Goal: Information Seeking & Learning: Understand process/instructions

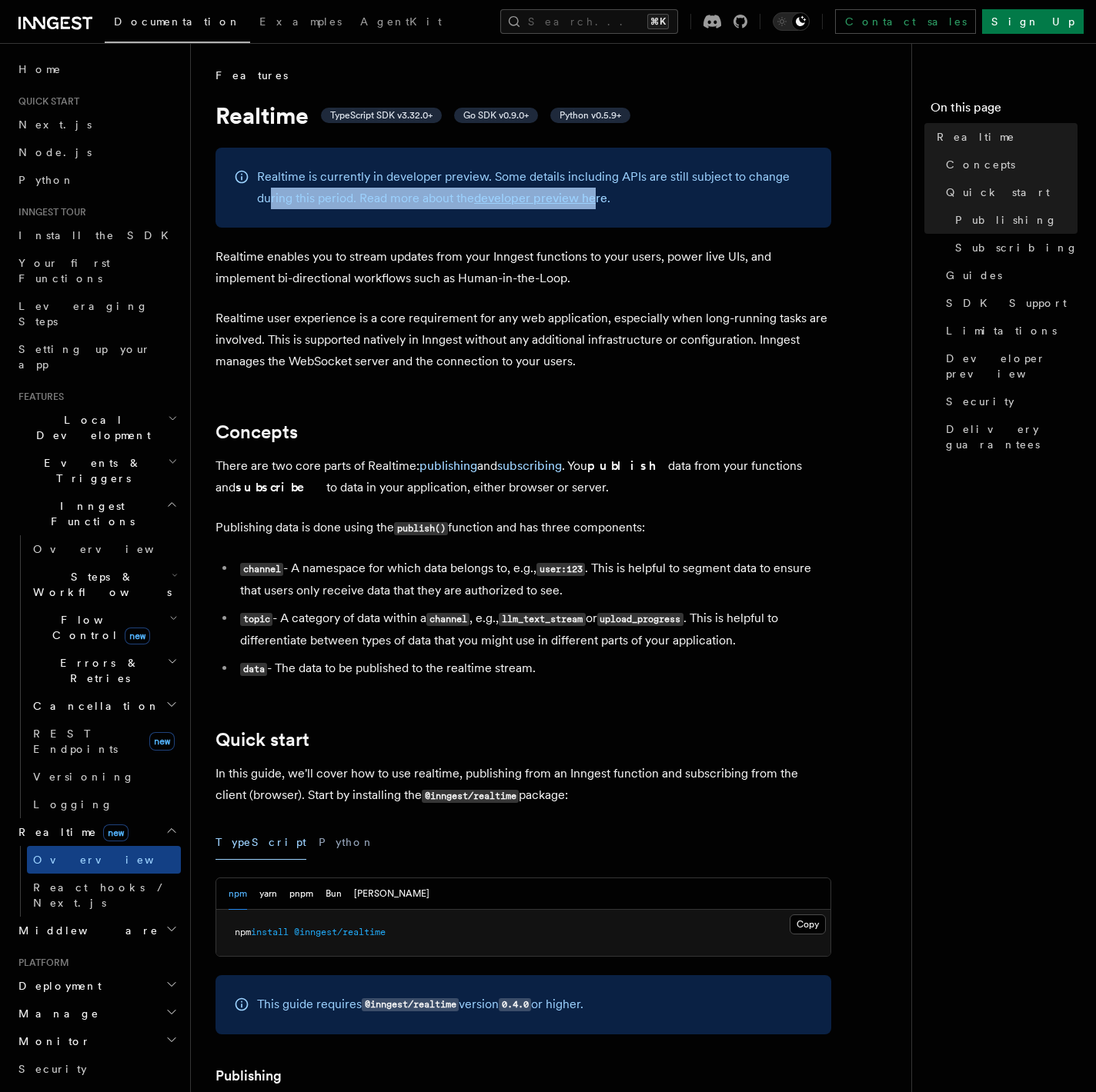
drag, startPoint x: 271, startPoint y: 204, endPoint x: 594, endPoint y: 205, distance: 323.0
click at [594, 205] on p "Realtime is currently in developer preview. Some details including APIs are sti…" at bounding box center [535, 188] width 556 height 43
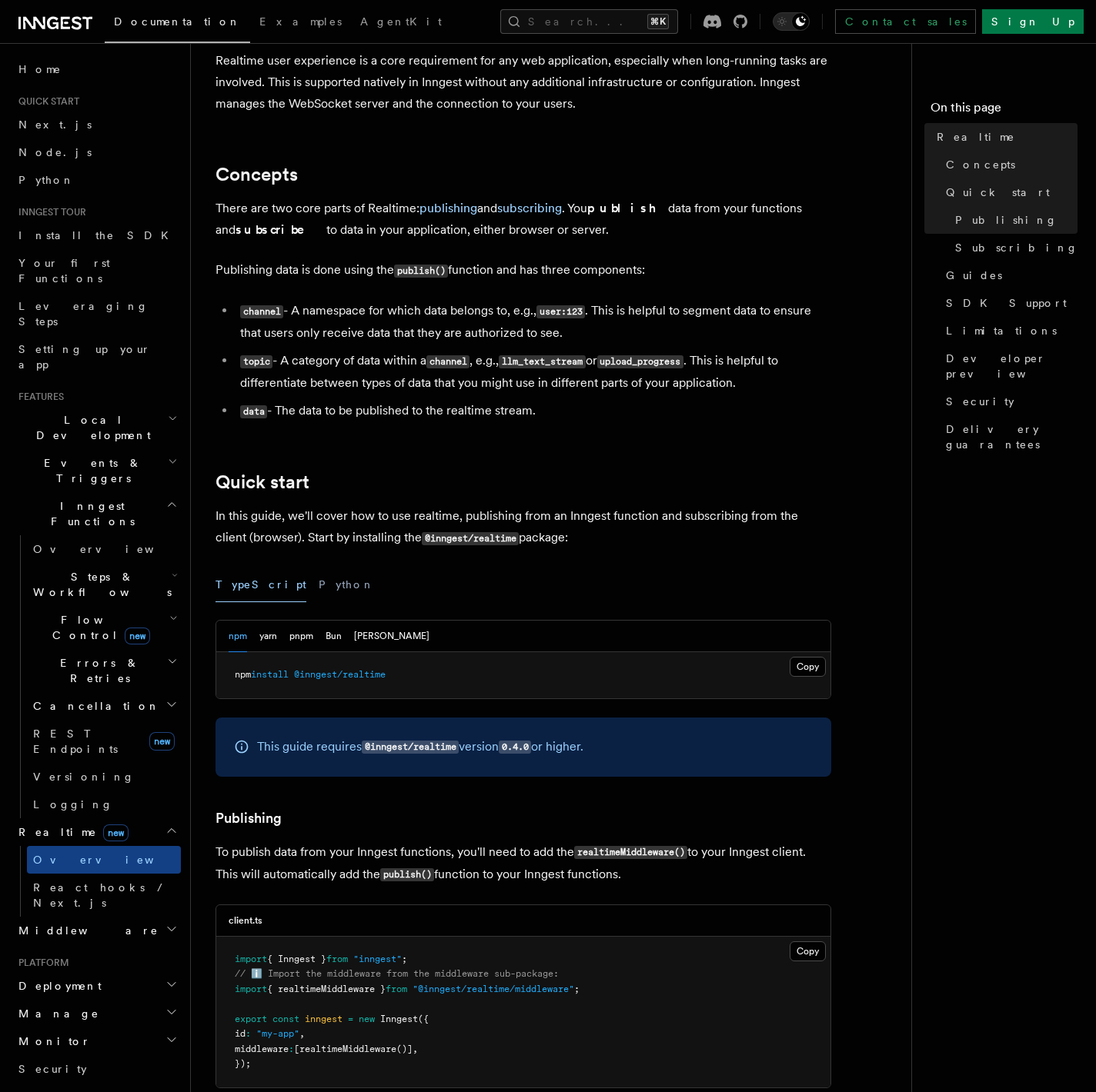
scroll to position [340, 0]
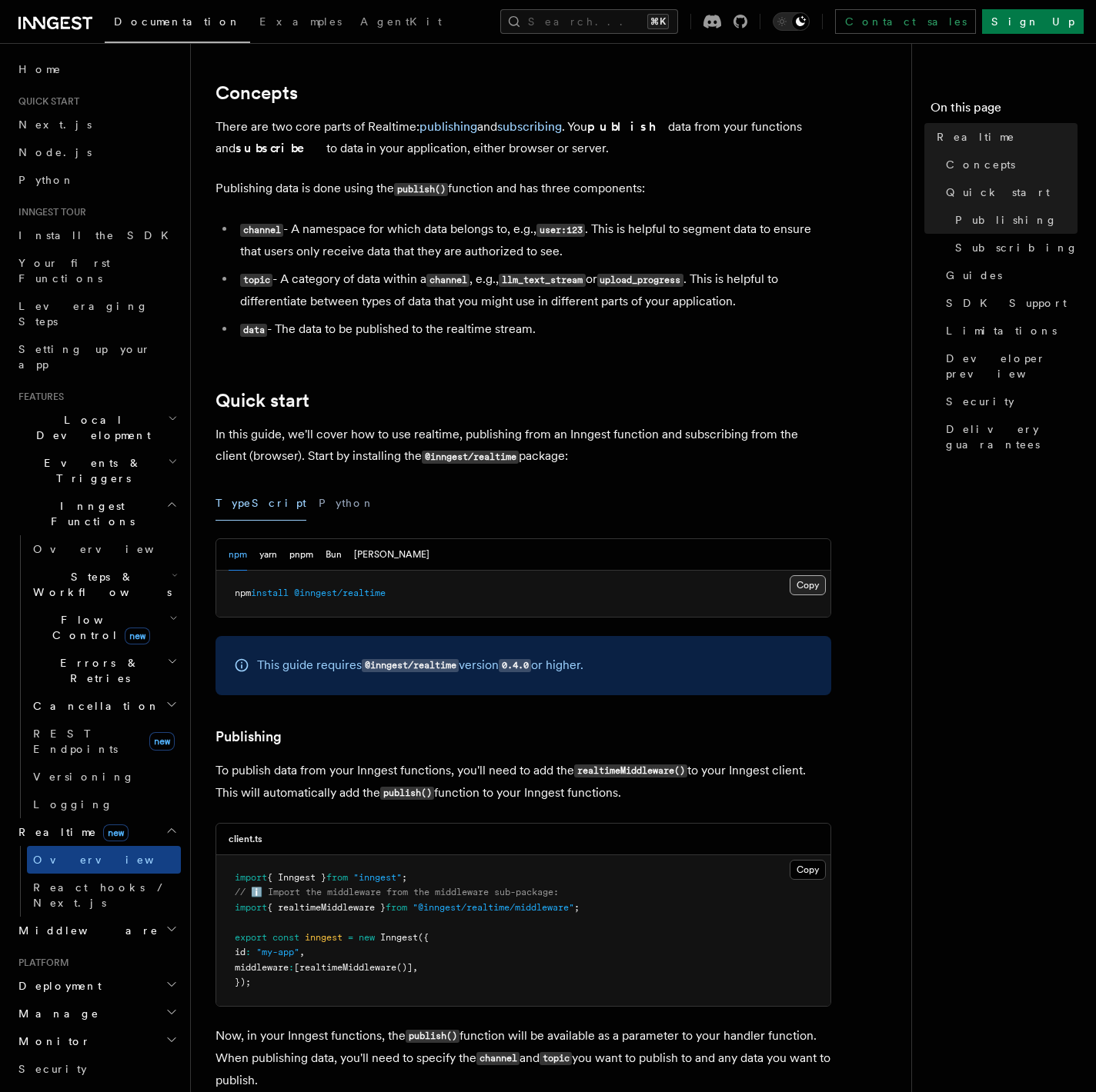
click at [813, 590] on button "Copy Copied" at bounding box center [807, 584] width 37 height 20
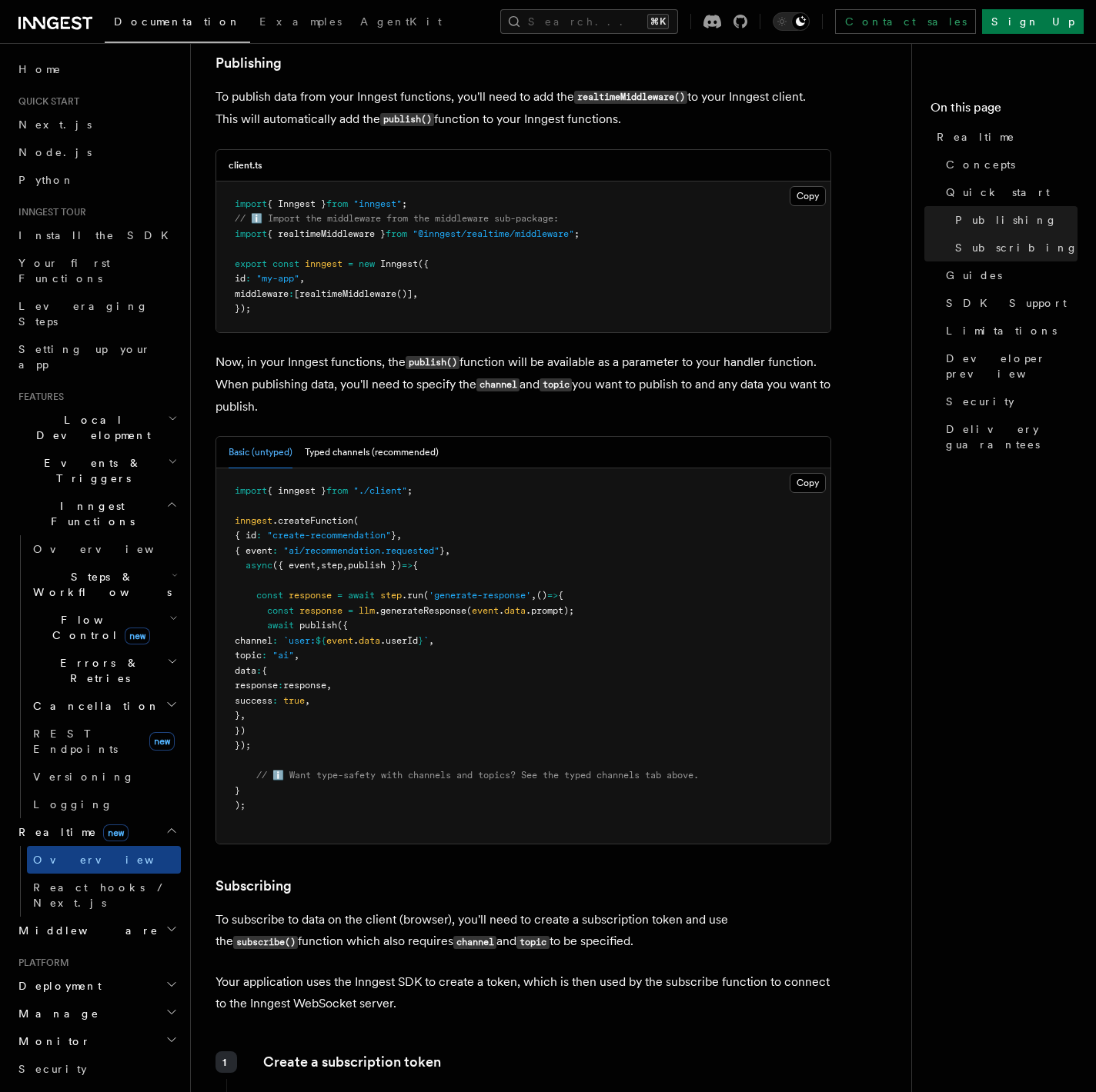
scroll to position [844, 0]
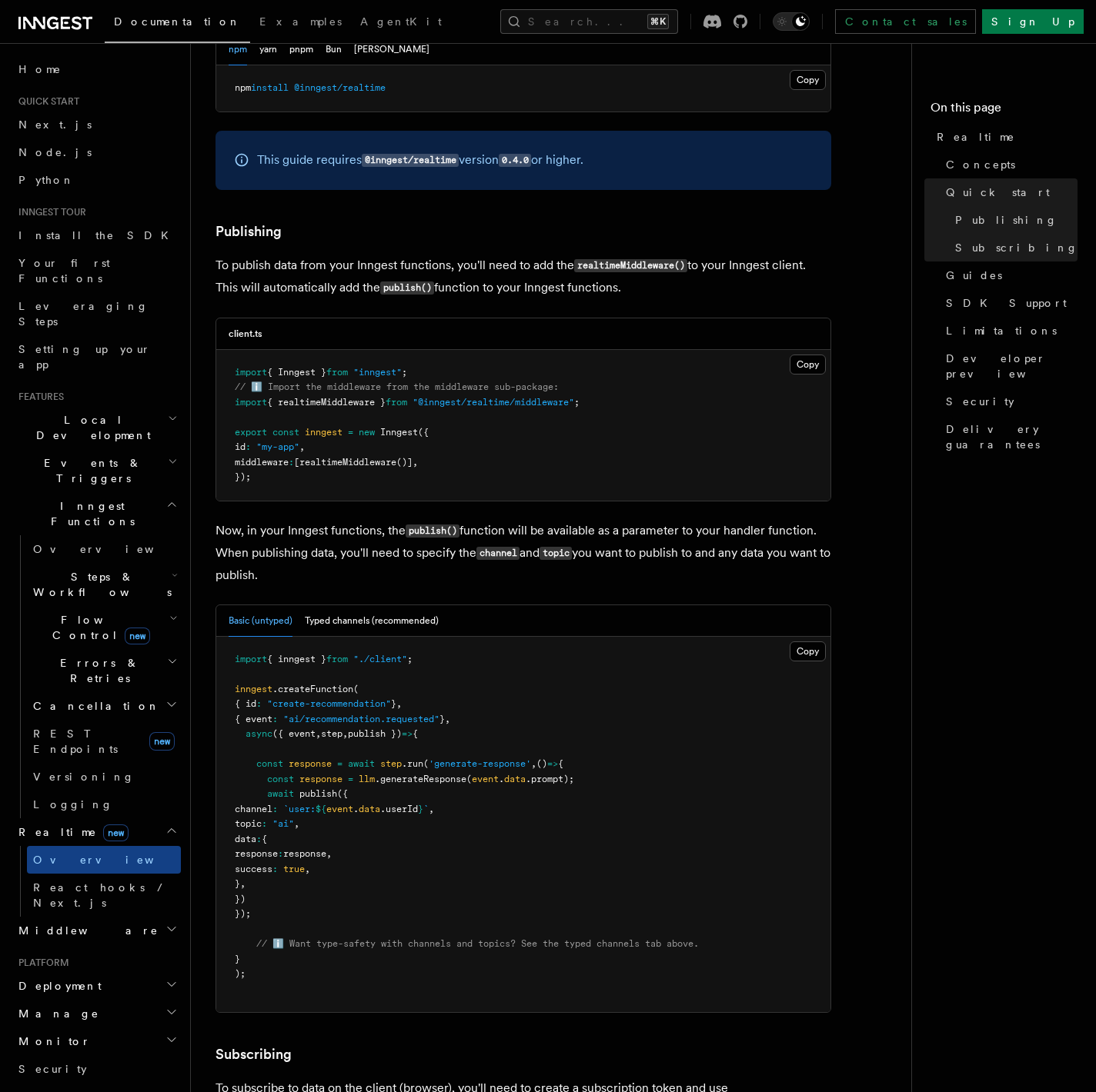
click at [326, 403] on span "{ realtimeMiddleware }" at bounding box center [327, 402] width 118 height 10
click at [352, 470] on pre "import { Inngest } from "inngest" ; // ℹ️ Import the middleware from the middle…" at bounding box center [523, 425] width 614 height 151
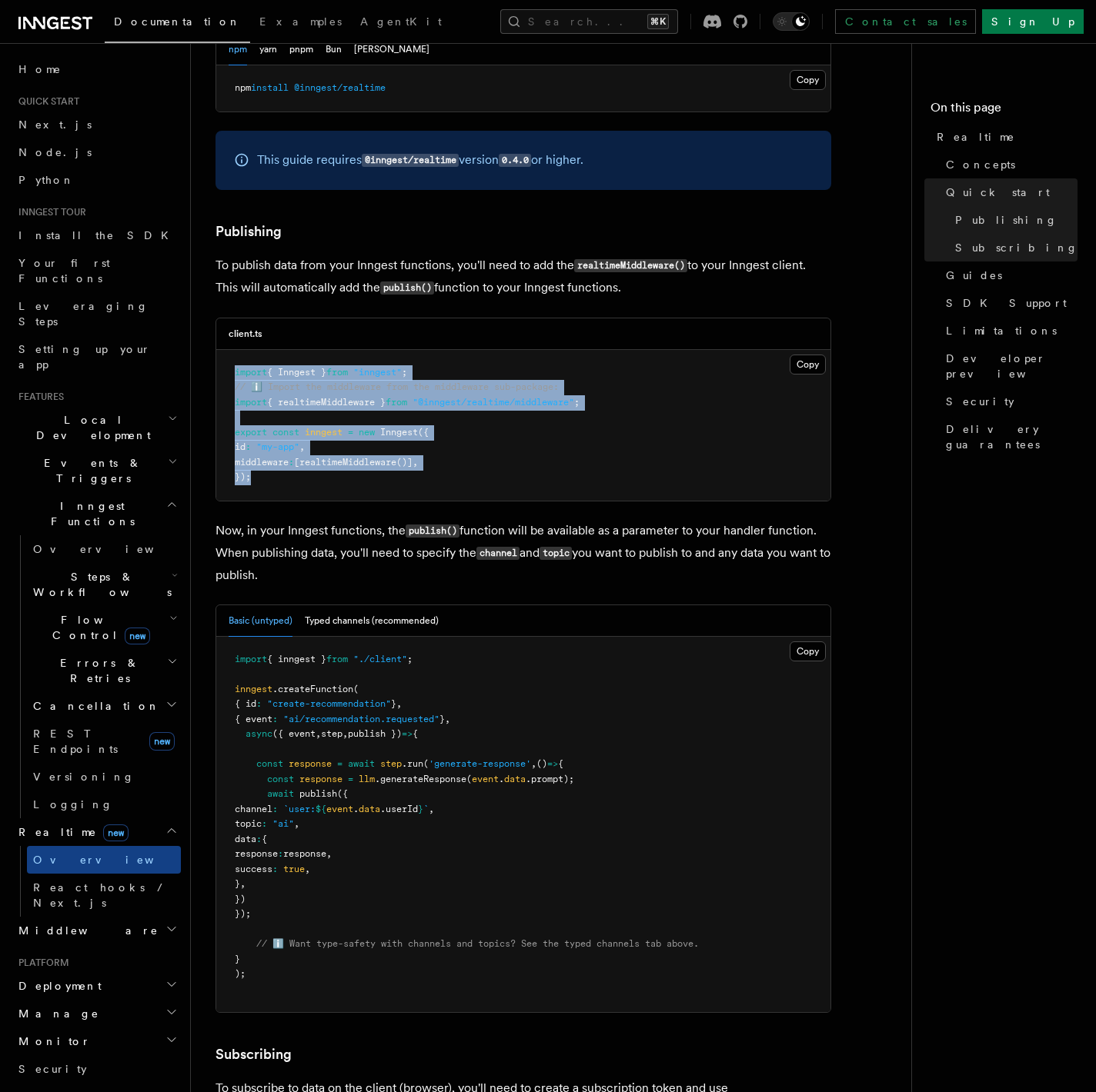
drag, startPoint x: 278, startPoint y: 461, endPoint x: 221, endPoint y: 371, distance: 106.5
click at [221, 371] on pre "import { Inngest } from "inngest" ; // ℹ️ Import the middleware from the middle…" at bounding box center [523, 425] width 614 height 151
copy code "import { Inngest } from "inngest" ; // ℹ️ Import the middleware from the middle…"
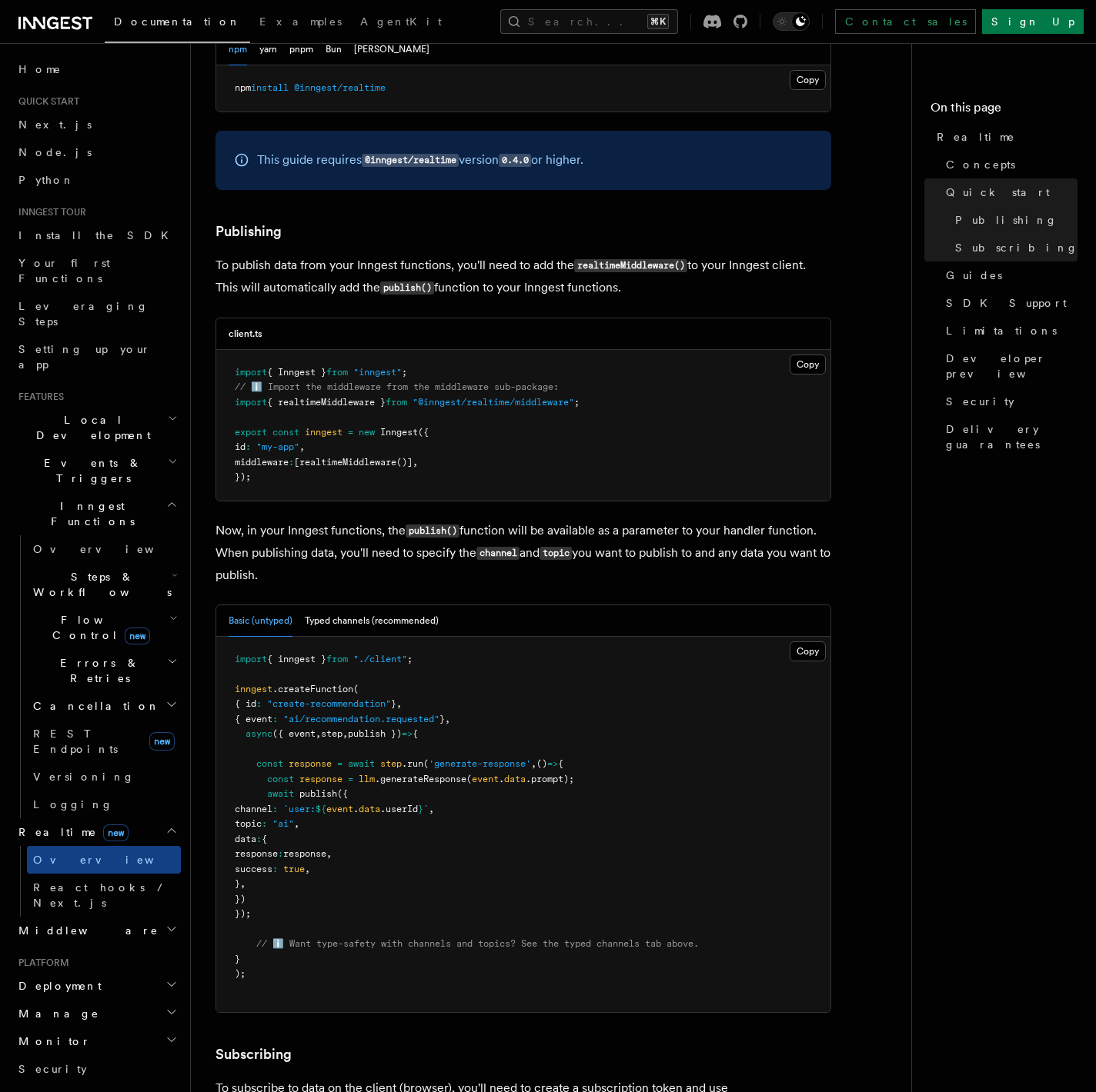
click at [738, 546] on p "Now, in your Inngest functions, the publish() function will be available as a p…" at bounding box center [524, 553] width 616 height 67
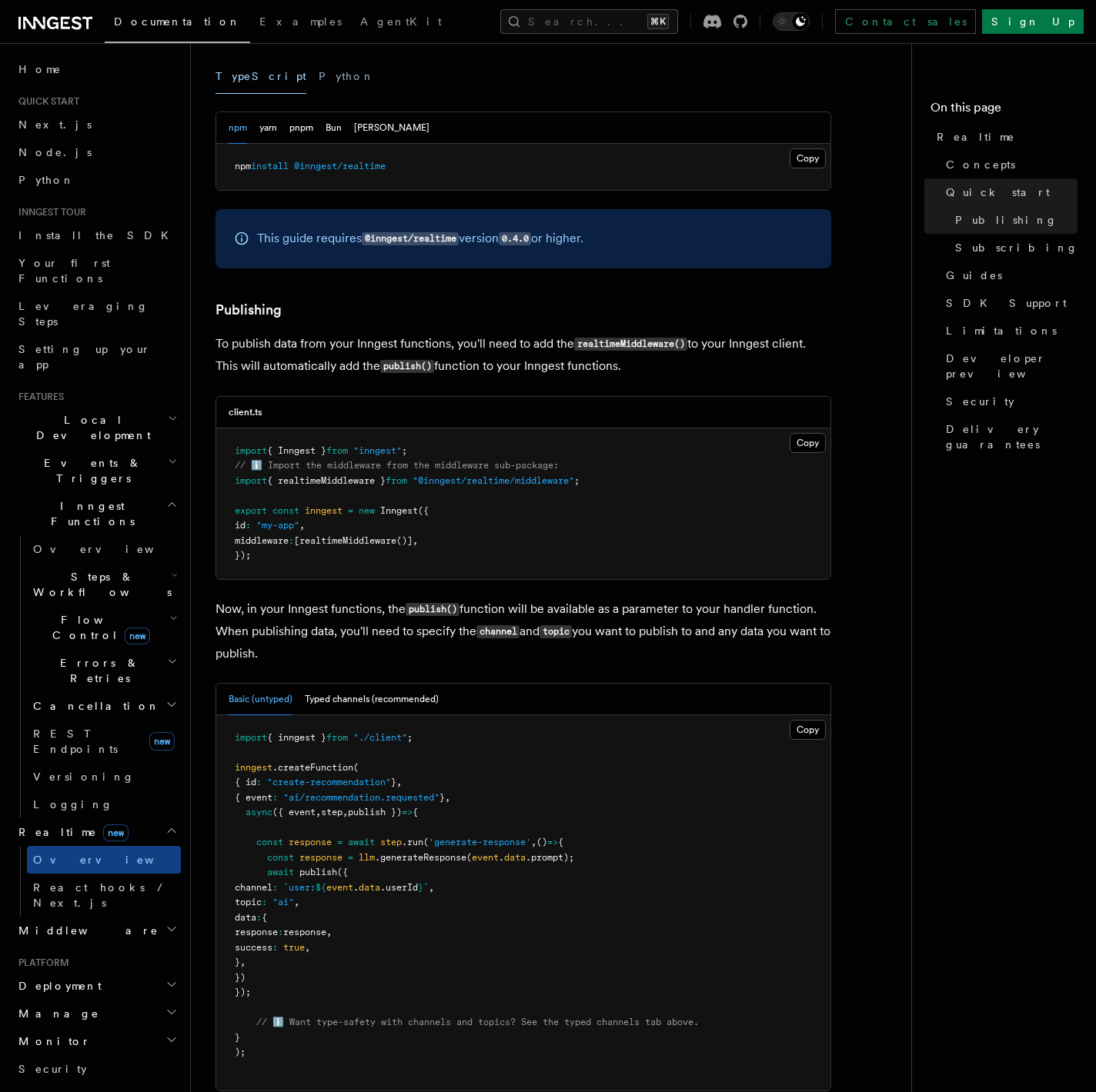
click at [550, 458] on pre "import { Inngest } from "inngest" ; // ℹ️ Import the middleware from the middle…" at bounding box center [523, 504] width 614 height 151
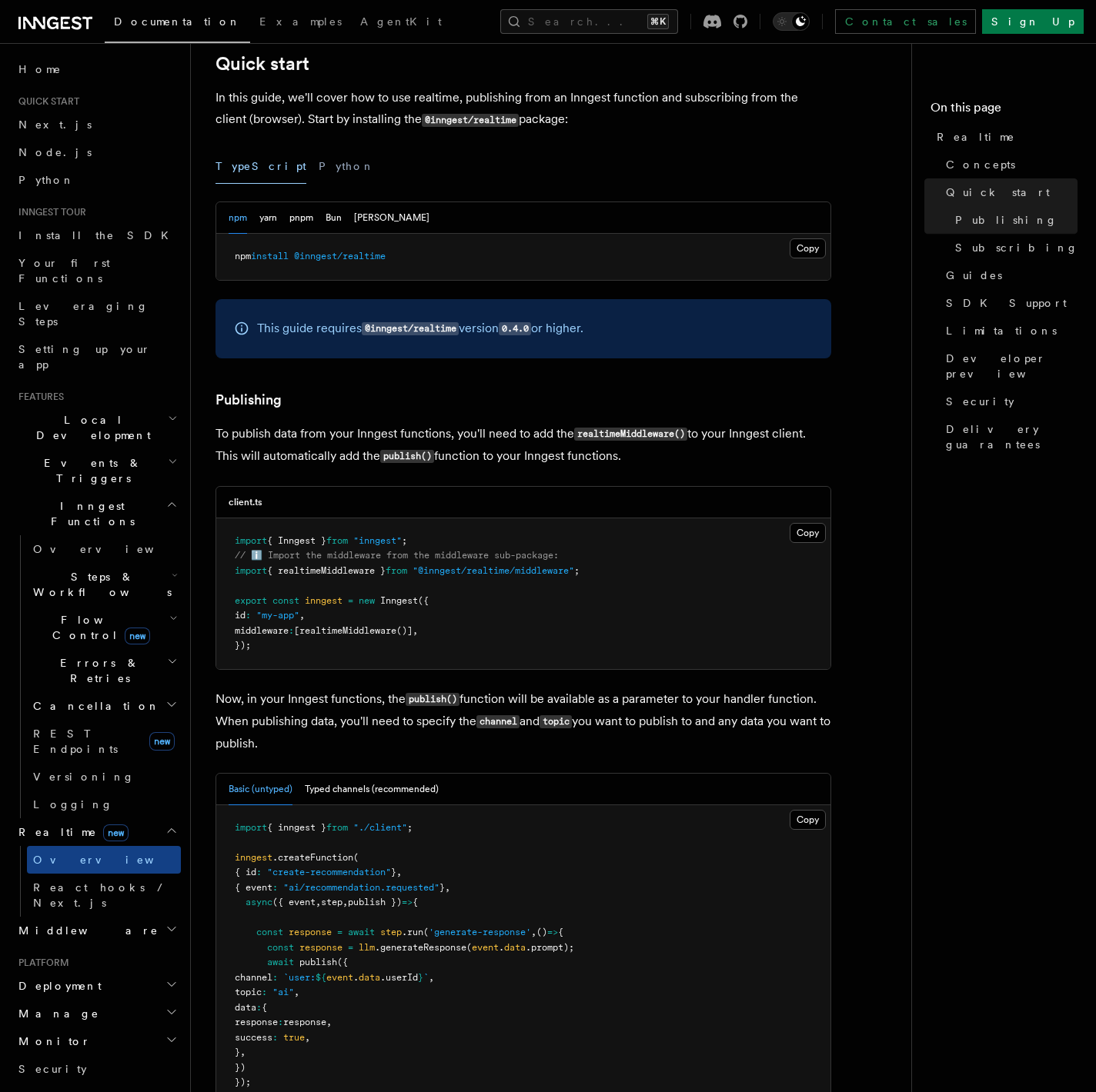
scroll to position [923, 0]
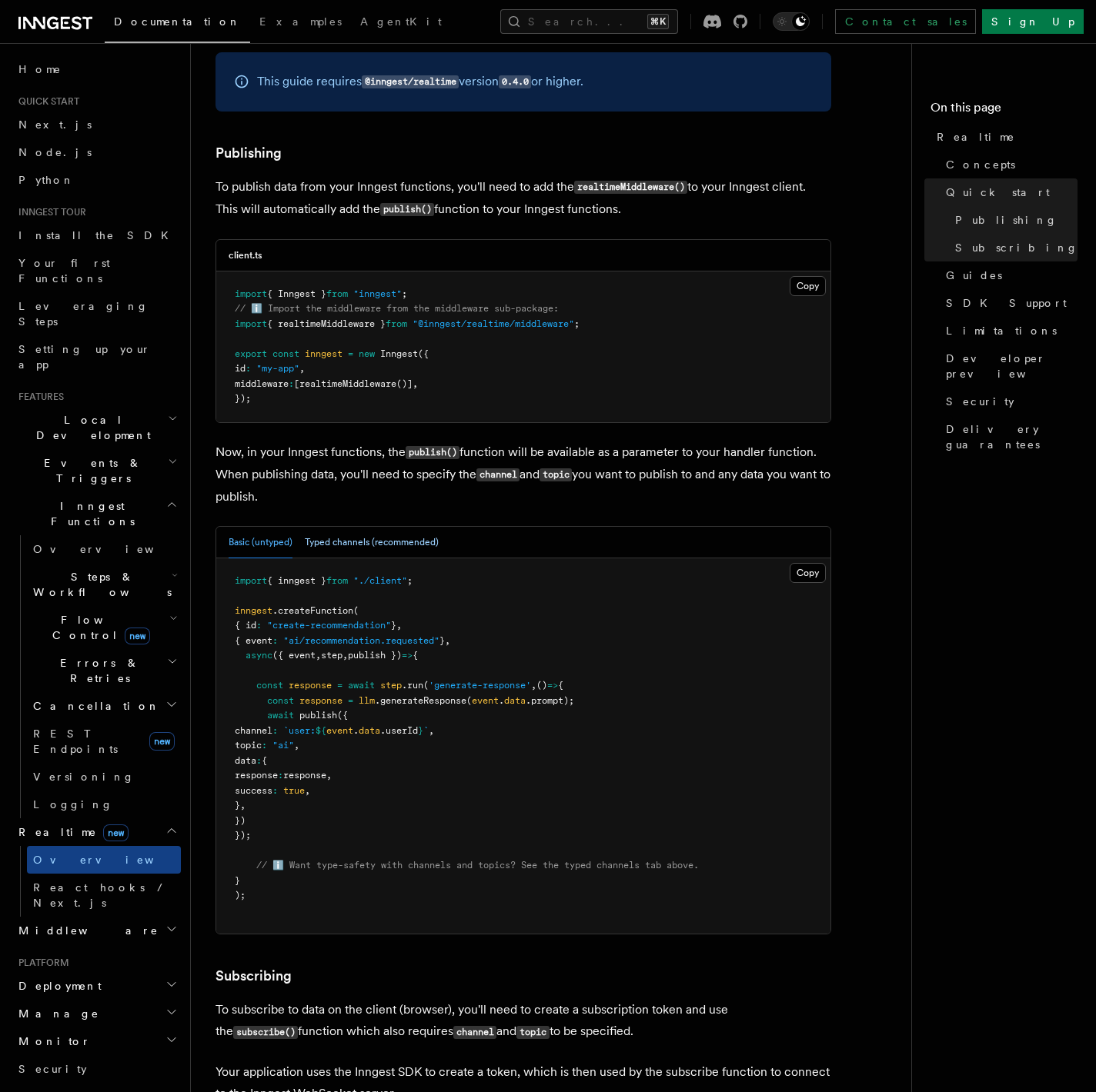
click at [346, 548] on button "Typed channels (recommended)" at bounding box center [372, 543] width 134 height 32
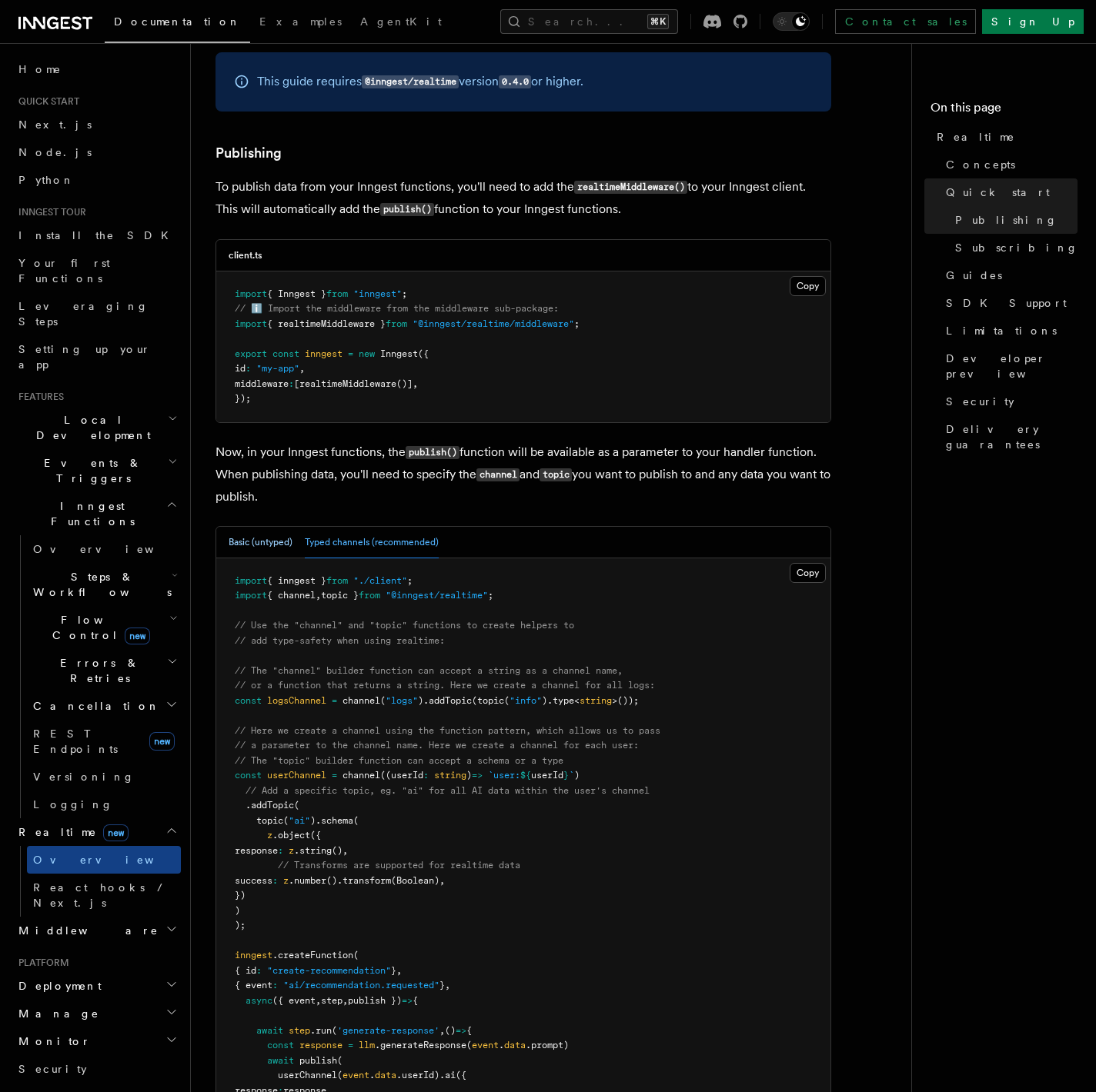
click at [250, 543] on button "Basic (untyped)" at bounding box center [261, 543] width 64 height 32
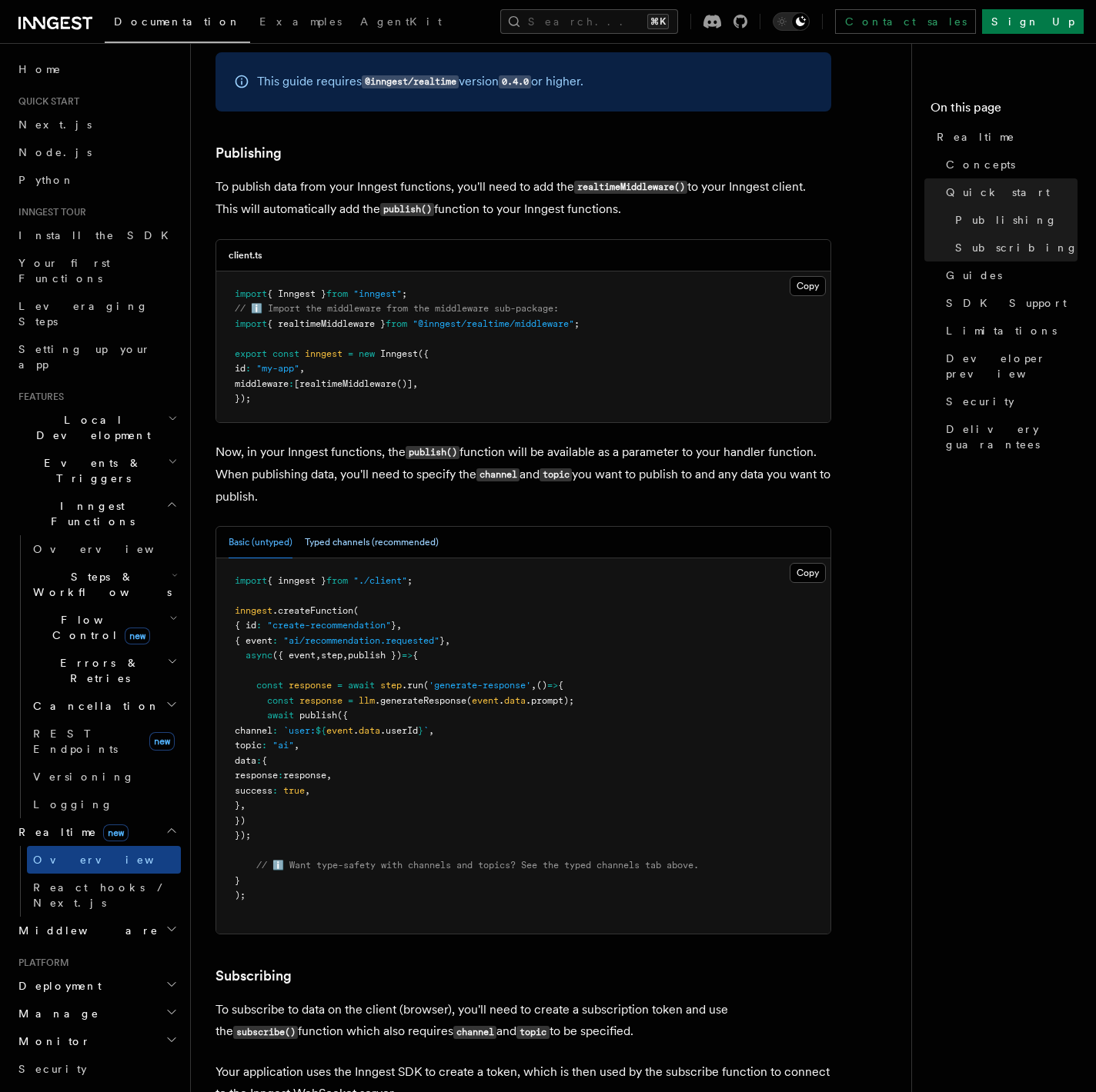
click at [352, 545] on button "Typed channels (recommended)" at bounding box center [372, 543] width 134 height 32
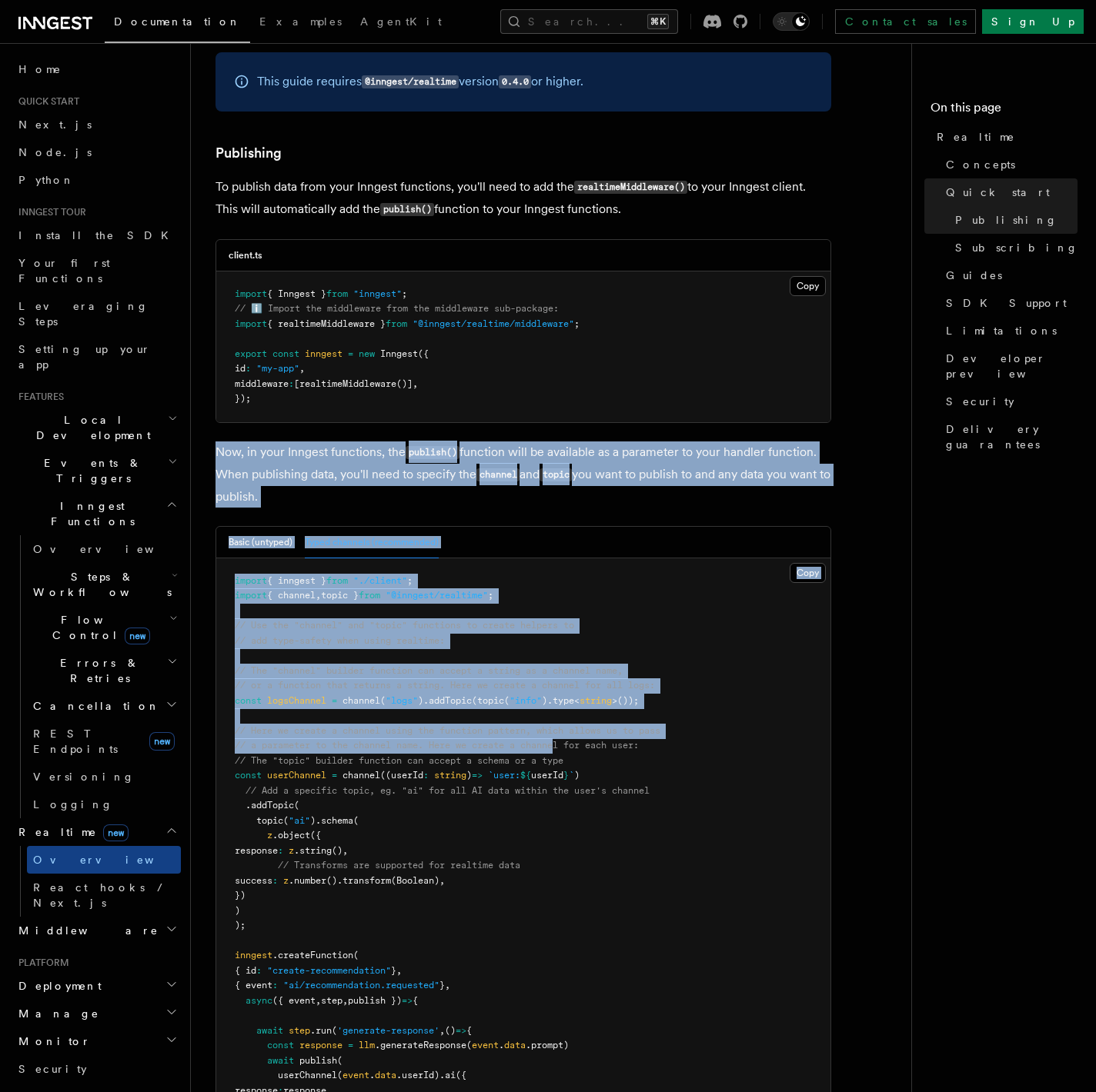
drag, startPoint x: 211, startPoint y: 452, endPoint x: 560, endPoint y: 741, distance: 453.1
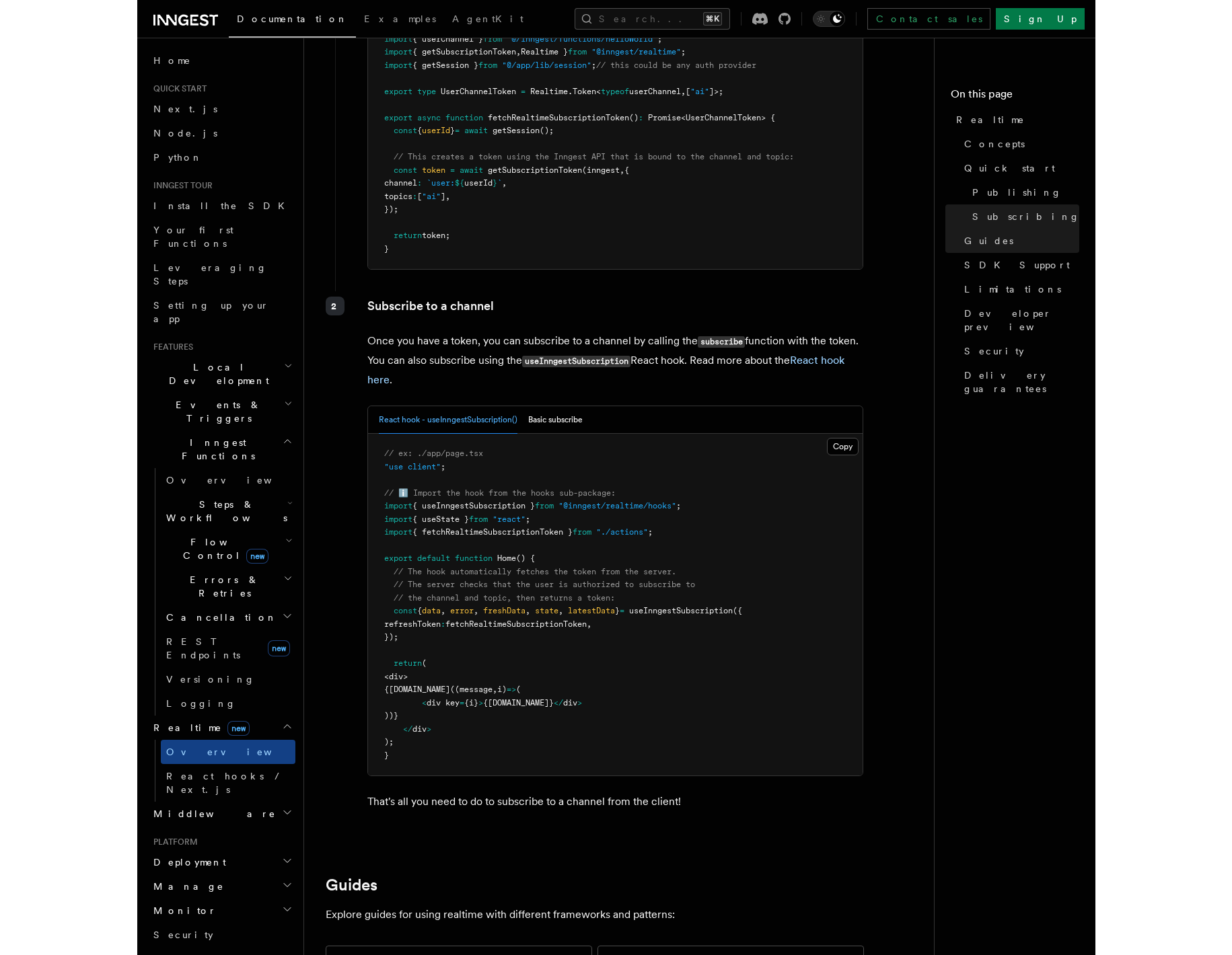
scroll to position [2533, 0]
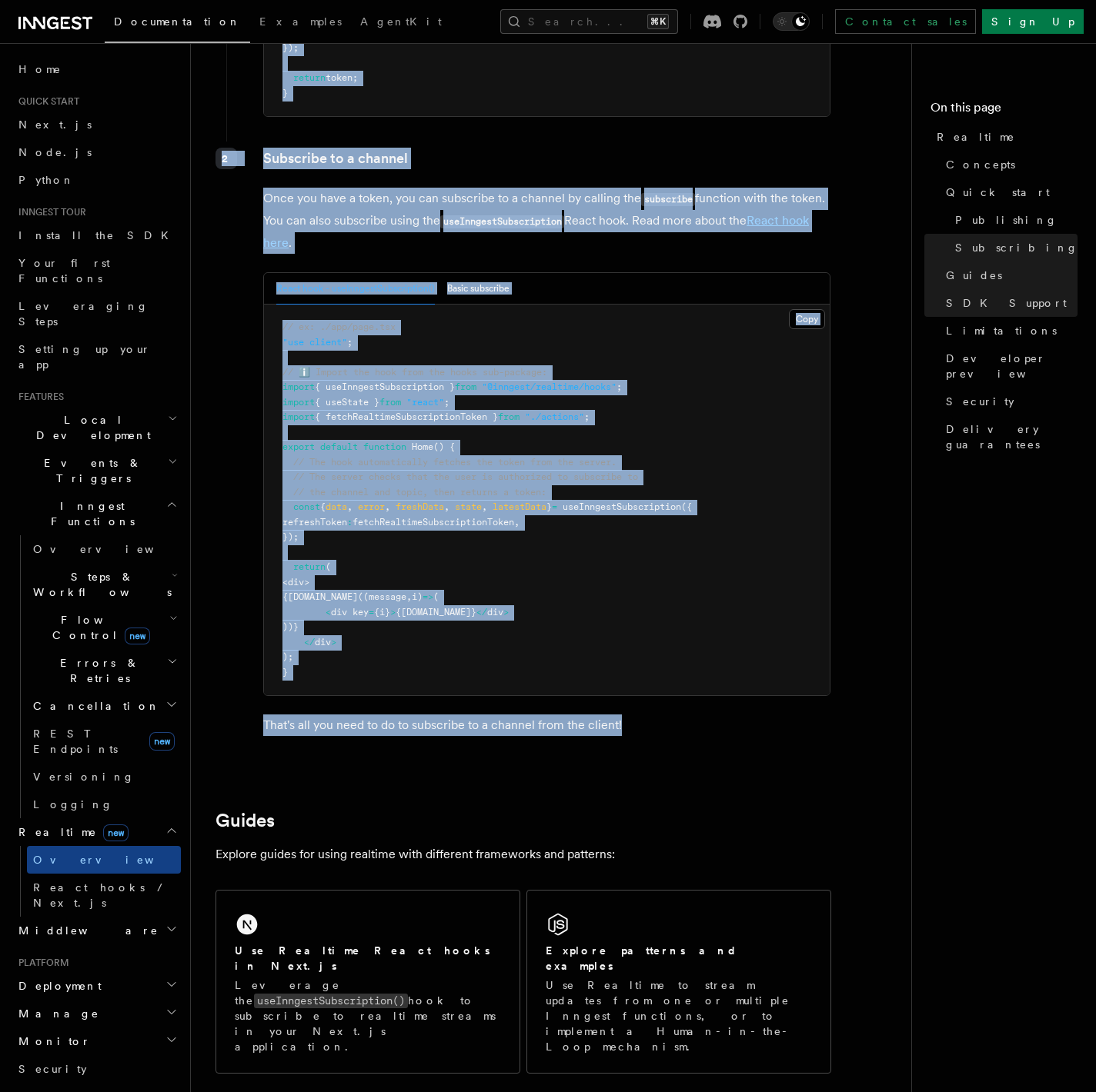
click at [651, 733] on p "That's all you need to do to subscribe to a channel from the client!" at bounding box center [546, 725] width 567 height 22
copy article "Now, in your Inngest functions, the publish() function will be available as a p…"
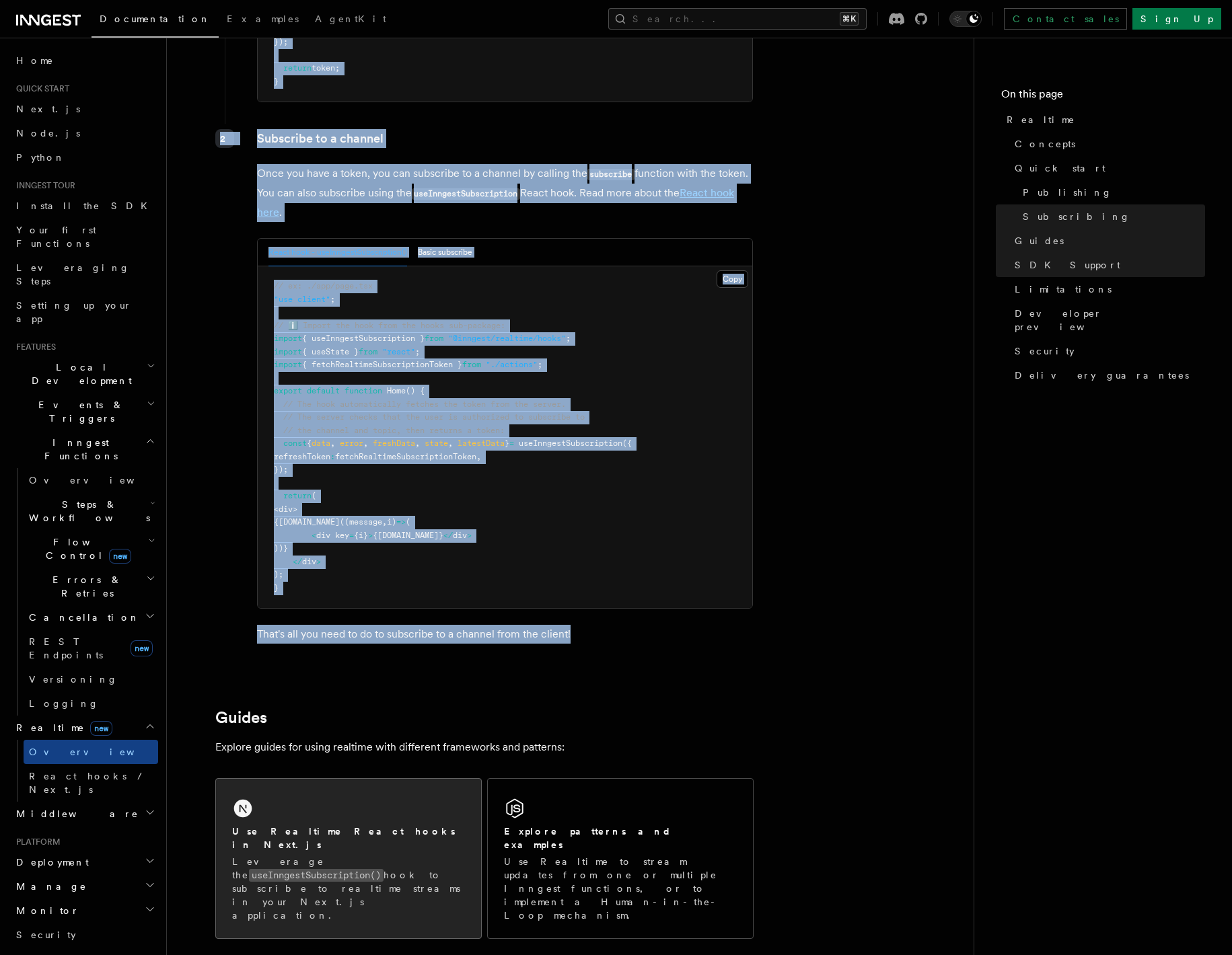
click at [358, 793] on div "Use Realtime React hooks in Next.js Leverage the useInngestSubscription() hook …" at bounding box center [348, 858] width 265 height 159
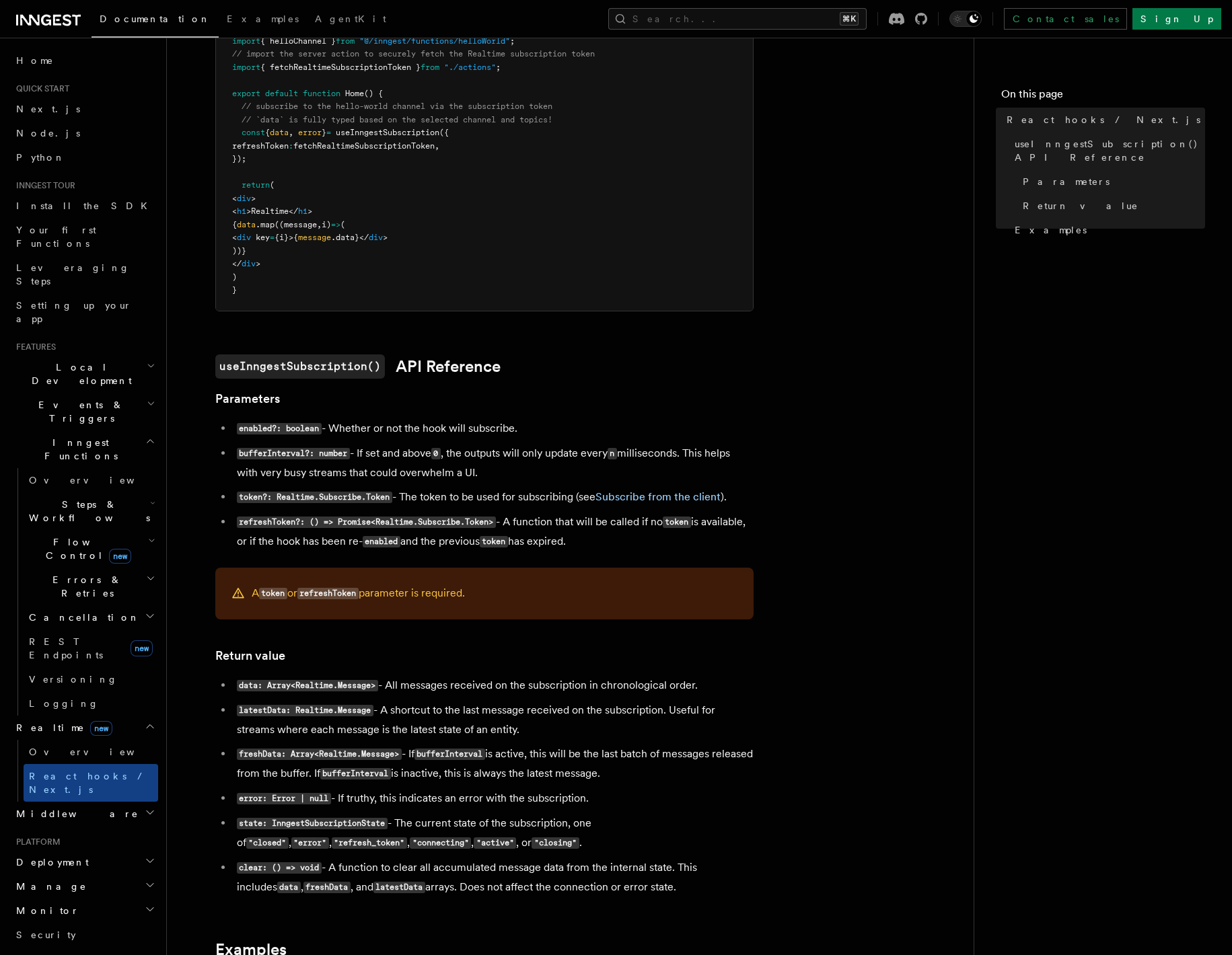
scroll to position [940, 0]
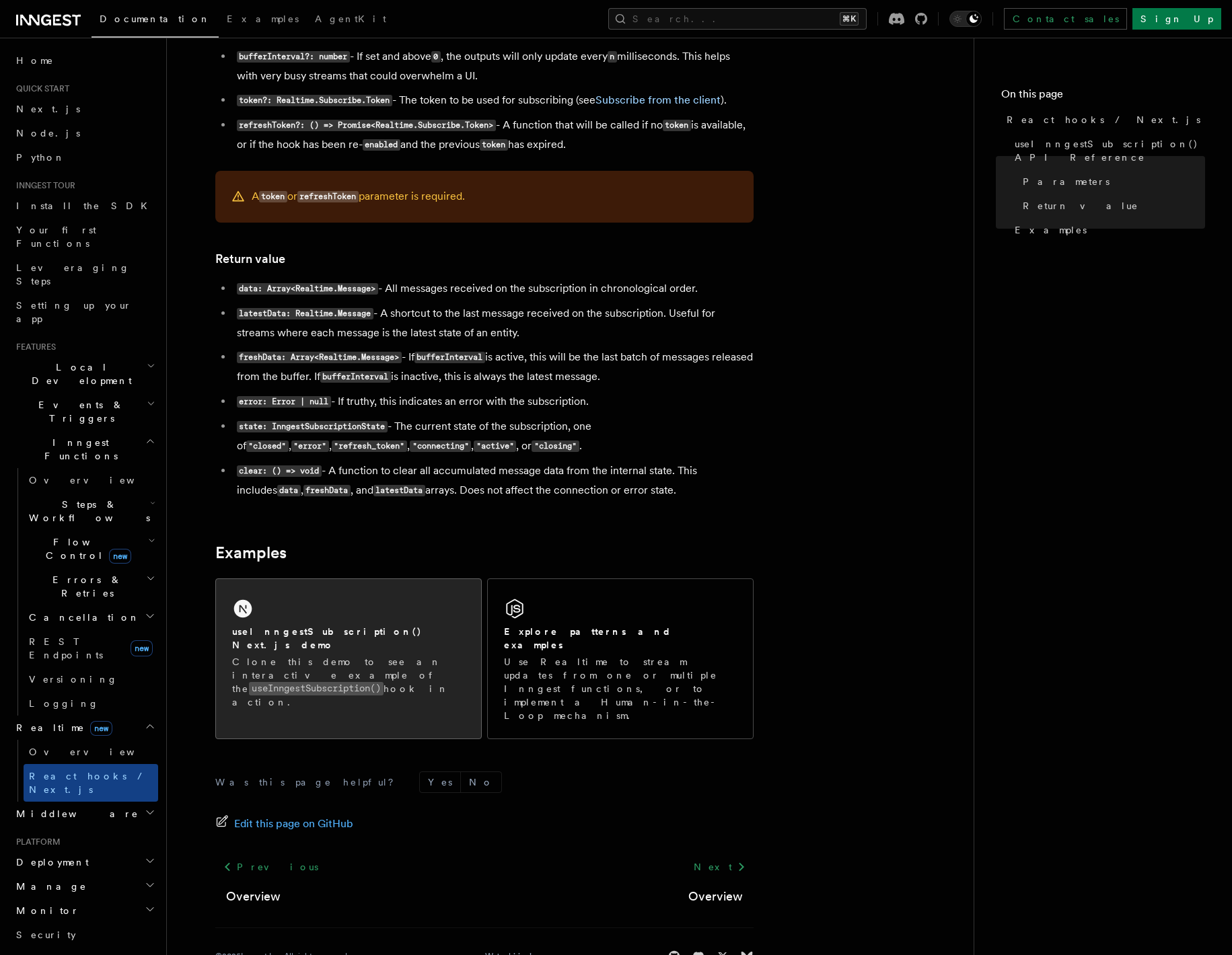
click at [338, 682] on code "useInngestSubscription()" at bounding box center [316, 688] width 135 height 13
